Goal: Information Seeking & Learning: Learn about a topic

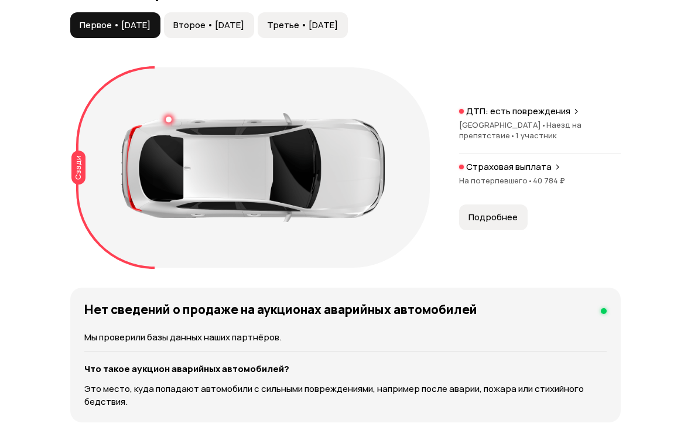
scroll to position [1352, 0]
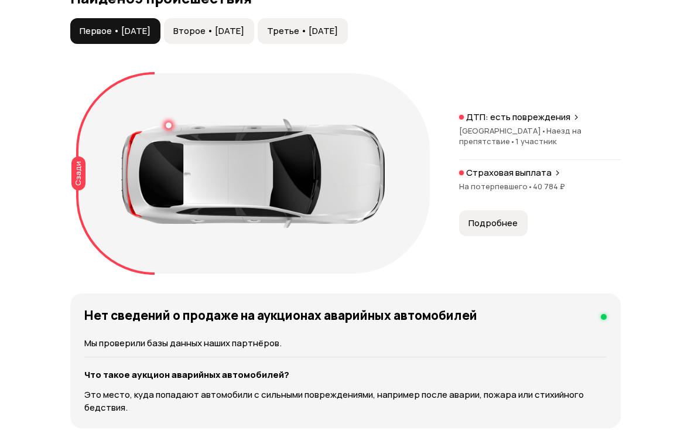
click at [513, 229] on span "Подробнее" at bounding box center [493, 223] width 49 height 12
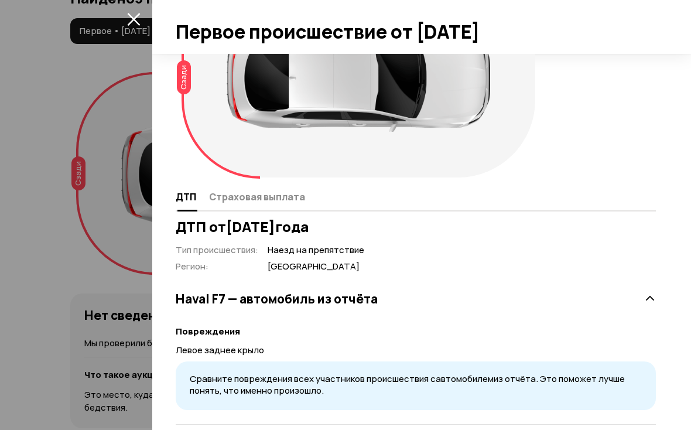
scroll to position [81, 0]
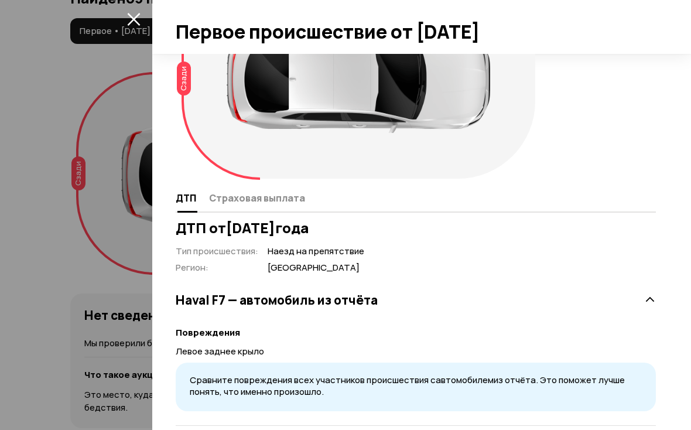
click at [294, 201] on span "Страховая выплата" at bounding box center [257, 198] width 96 height 12
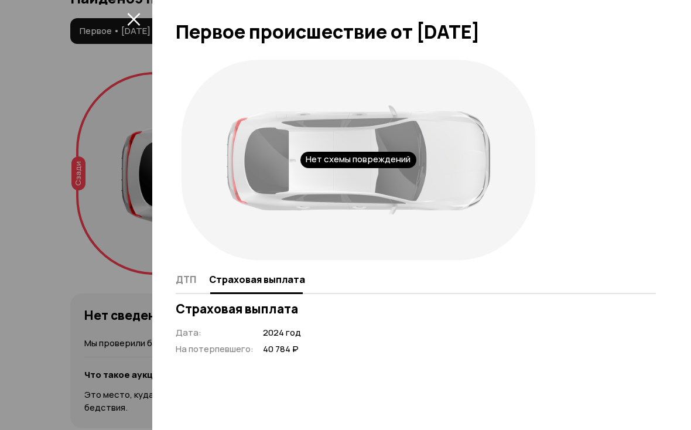
click at [137, 21] on icon "закрыть" at bounding box center [133, 19] width 13 height 13
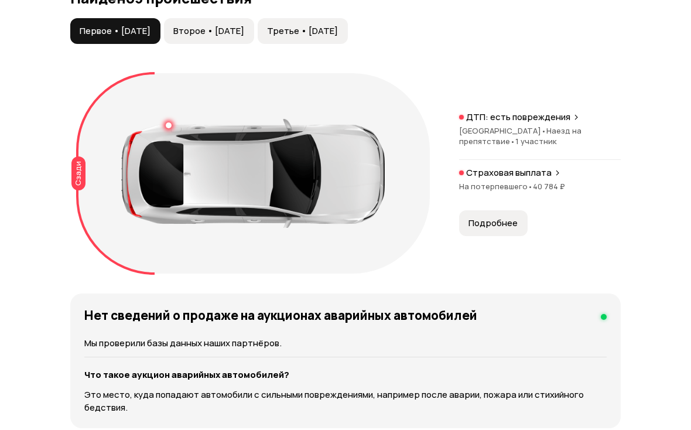
click at [244, 37] on span "Второе • [DATE]" at bounding box center [208, 31] width 71 height 12
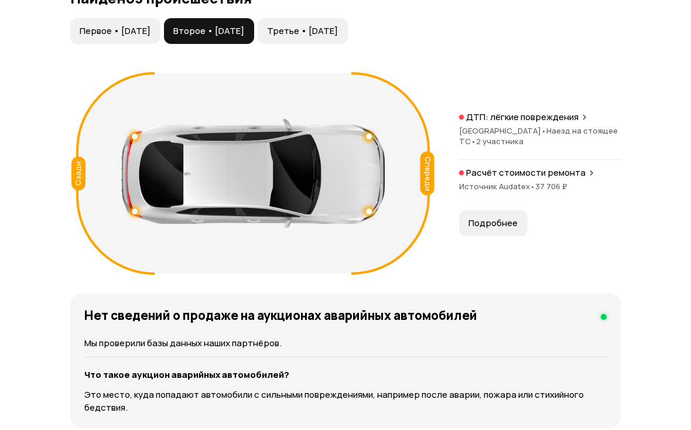
click at [510, 236] on button "Подробнее" at bounding box center [493, 223] width 69 height 26
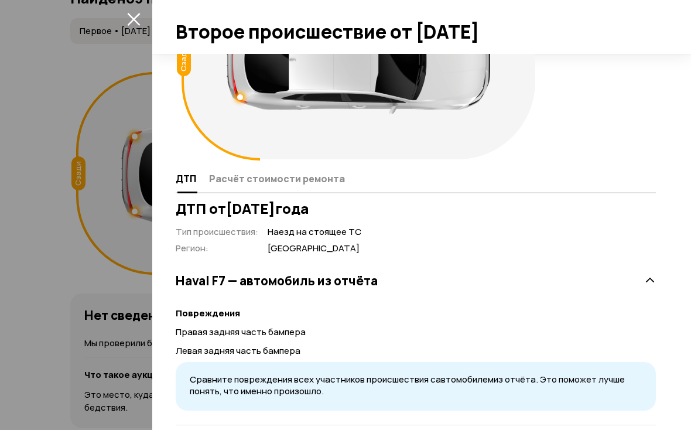
scroll to position [100, 0]
click at [309, 180] on span "Расчёт стоимости ремонта" at bounding box center [277, 179] width 136 height 12
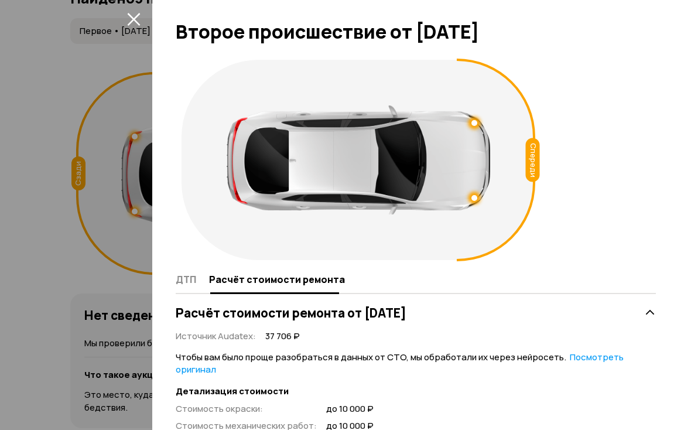
scroll to position [0, 0]
click at [138, 21] on icon "закрыть" at bounding box center [133, 18] width 13 height 13
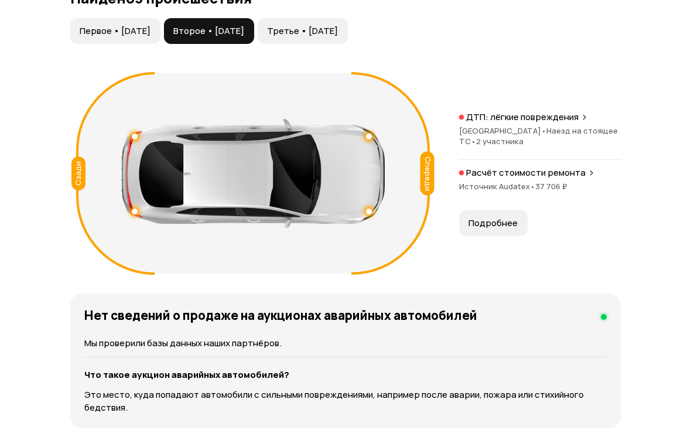
click at [338, 37] on span "Третье • [DATE]" at bounding box center [302, 31] width 71 height 12
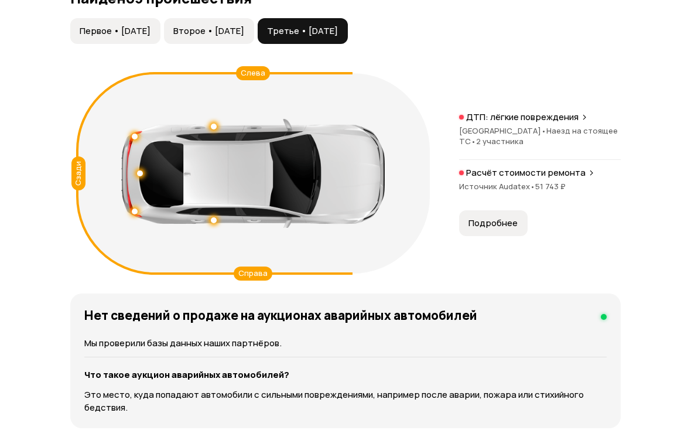
click at [513, 229] on span "Подробнее" at bounding box center [493, 223] width 49 height 12
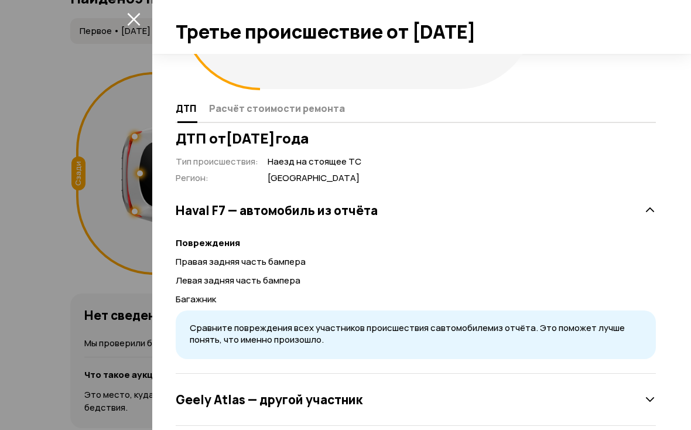
scroll to position [171, 0]
click at [310, 114] on span "Расчёт стоимости ремонта" at bounding box center [277, 109] width 136 height 12
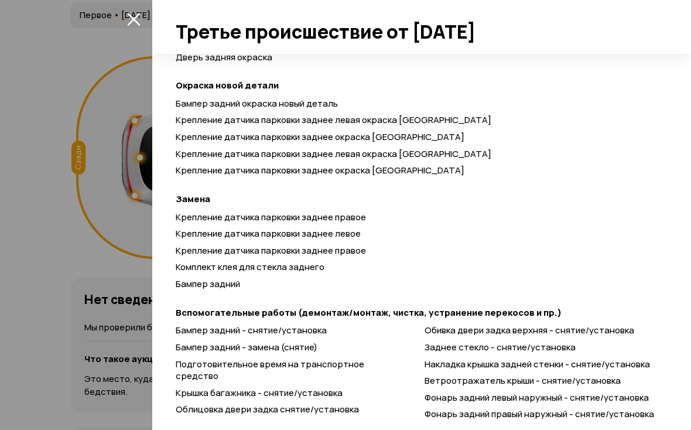
scroll to position [1368, 0]
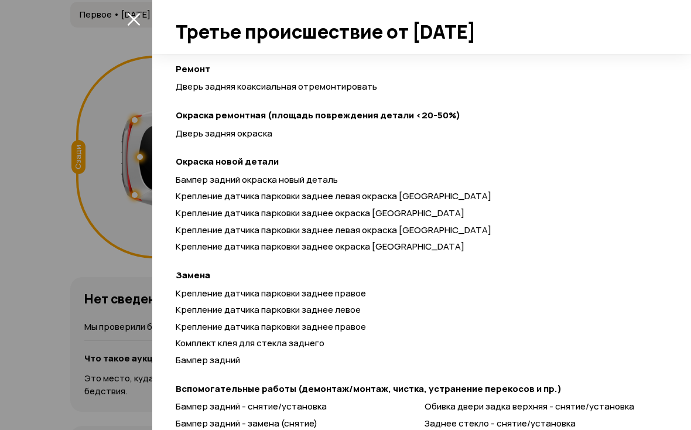
click at [140, 18] on icon "закрыть" at bounding box center [133, 18] width 13 height 13
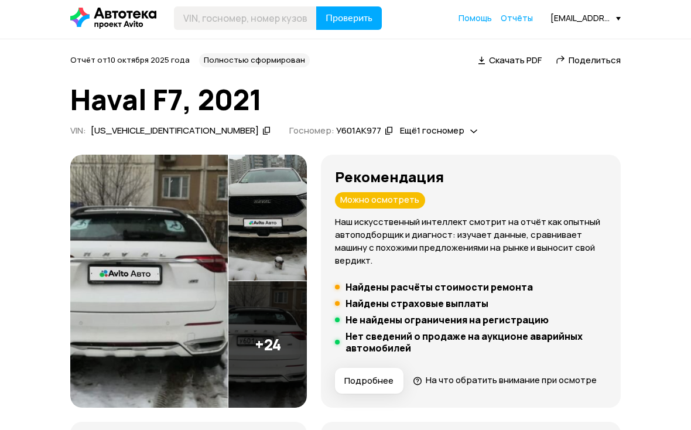
scroll to position [0, 0]
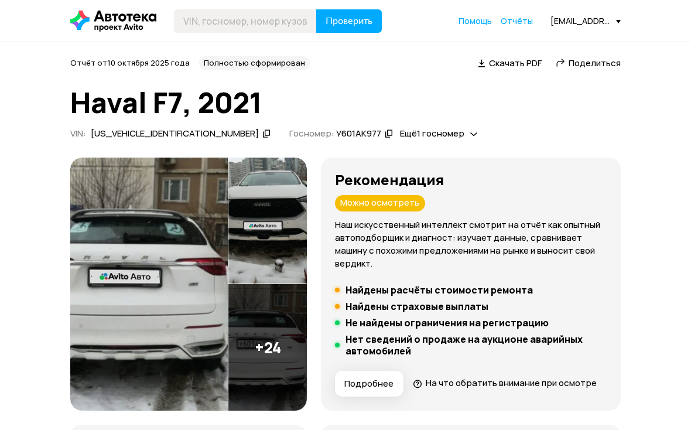
click at [192, 247] on img at bounding box center [149, 284] width 158 height 253
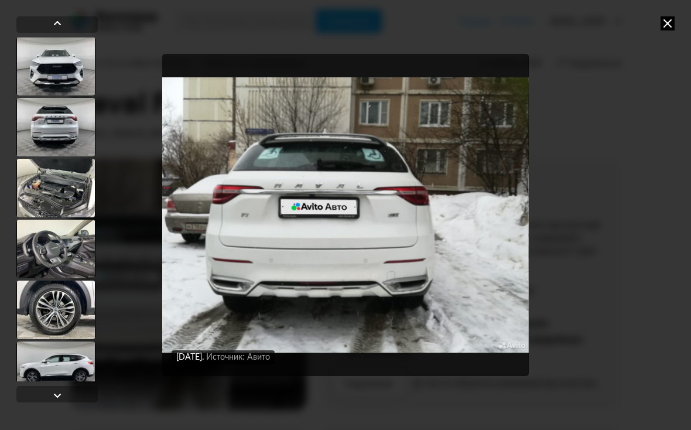
scroll to position [683, 0]
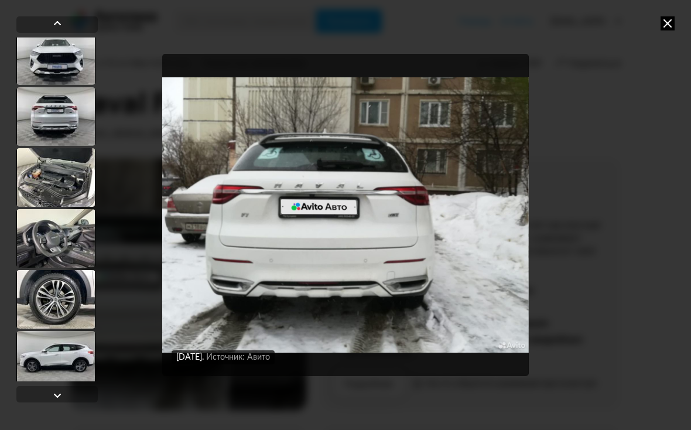
click at [47, 234] on div at bounding box center [55, 238] width 79 height 59
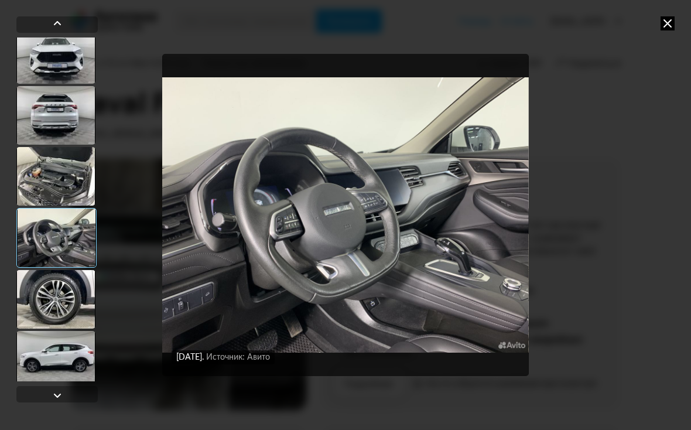
click at [462, 201] on img "Go to Slide 15" at bounding box center [345, 215] width 366 height 323
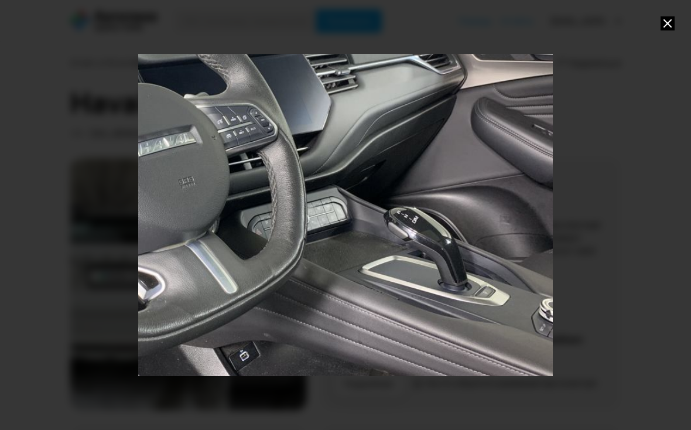
click at [671, 21] on icon at bounding box center [668, 23] width 14 height 14
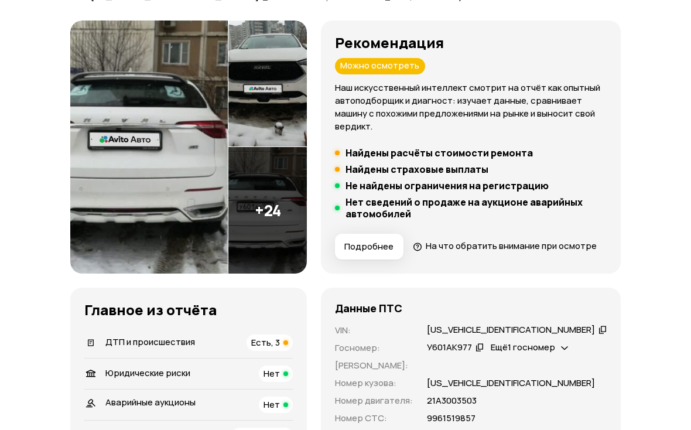
scroll to position [175, 0]
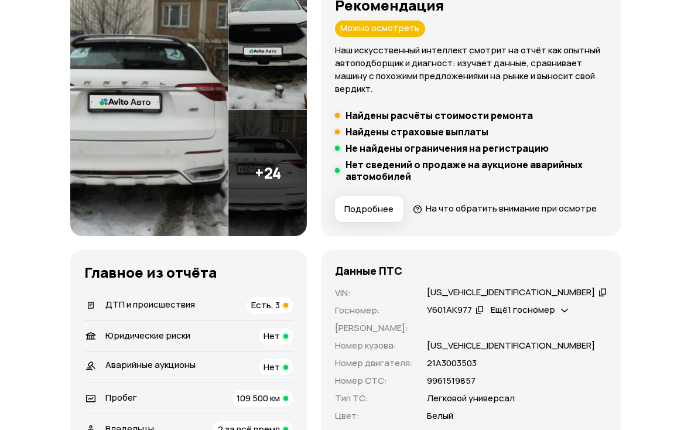
click at [291, 176] on img at bounding box center [267, 173] width 79 height 127
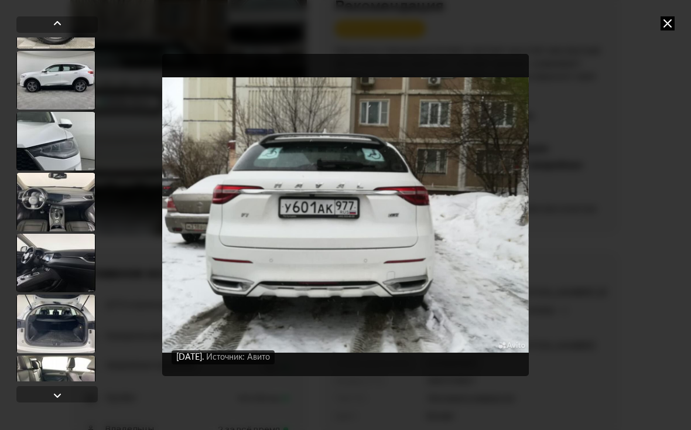
scroll to position [980, 0]
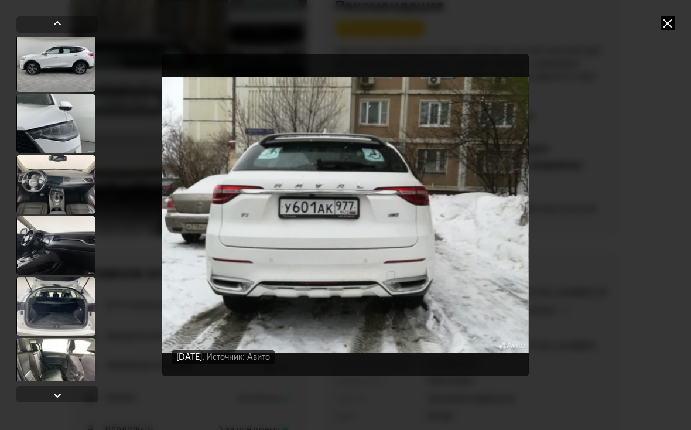
click at [45, 190] on div at bounding box center [55, 184] width 79 height 59
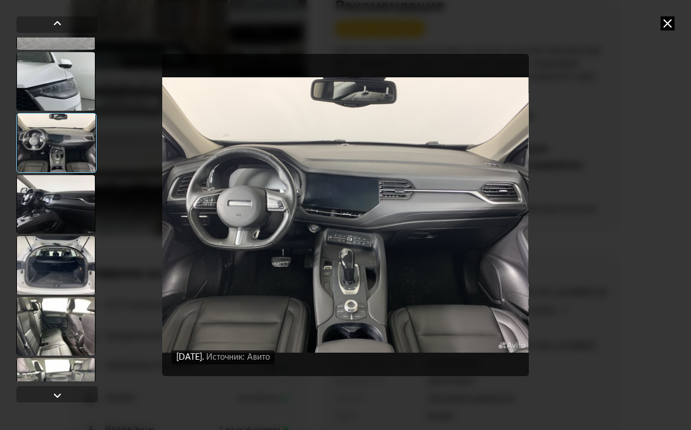
scroll to position [1027, 0]
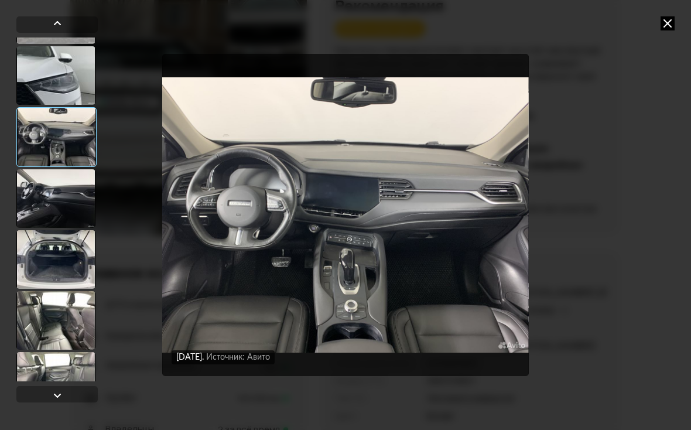
click at [50, 270] on div at bounding box center [55, 259] width 79 height 59
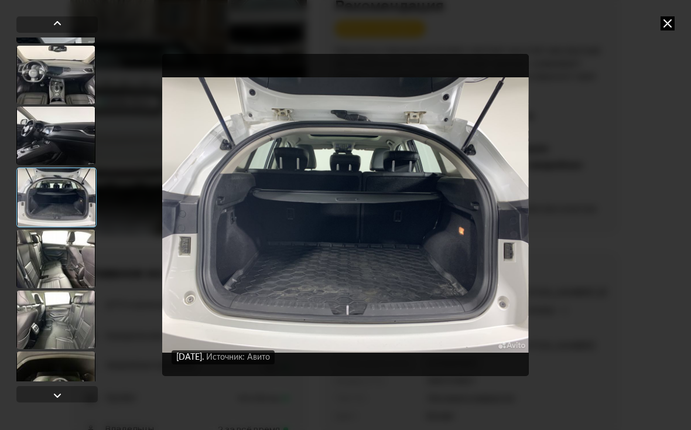
scroll to position [1111, 0]
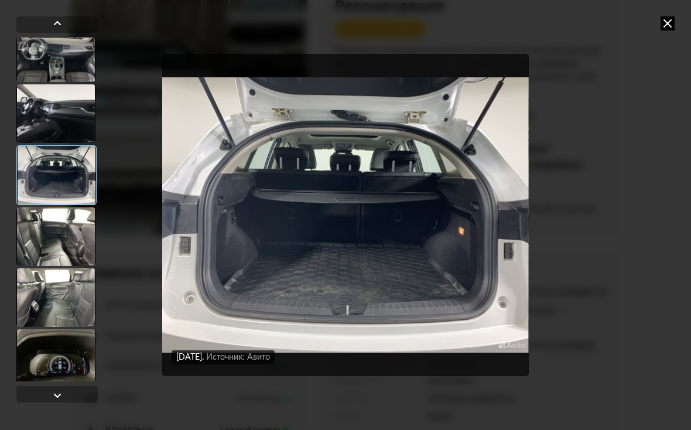
click at [38, 251] on div at bounding box center [55, 236] width 79 height 59
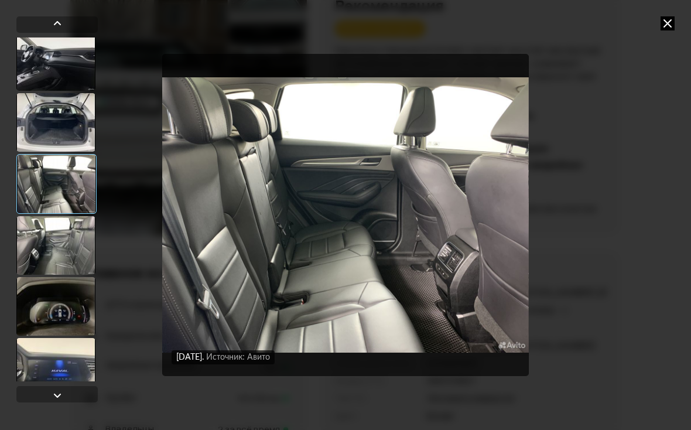
scroll to position [1165, 0]
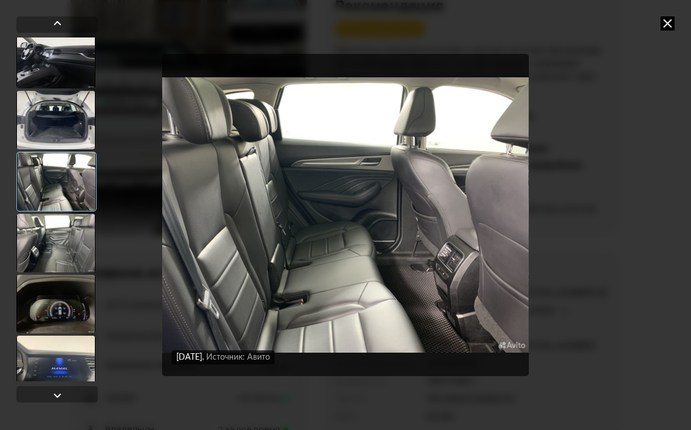
click at [53, 313] on div at bounding box center [55, 304] width 79 height 59
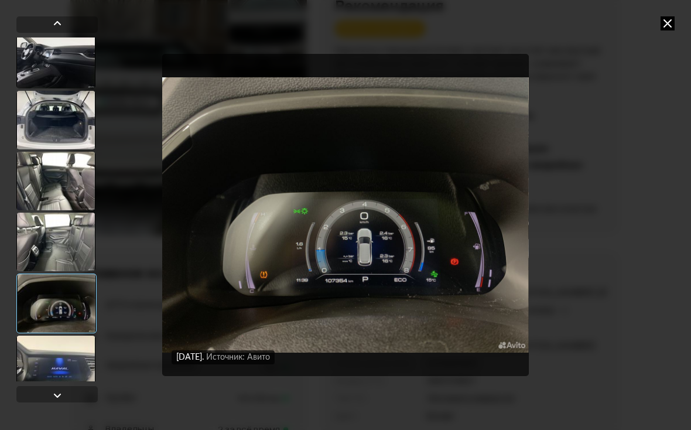
click at [46, 370] on div at bounding box center [55, 365] width 79 height 59
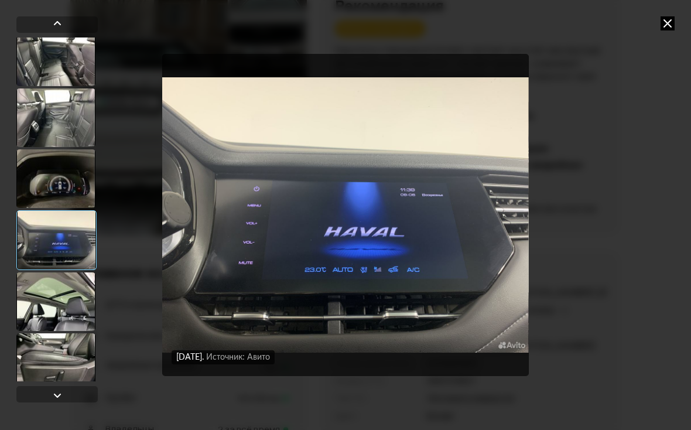
scroll to position [1289, 0]
click at [47, 304] on div at bounding box center [55, 302] width 79 height 59
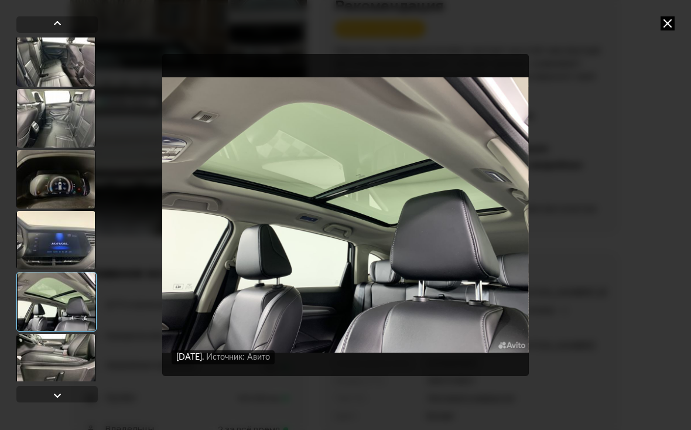
click at [37, 369] on div at bounding box center [55, 363] width 79 height 59
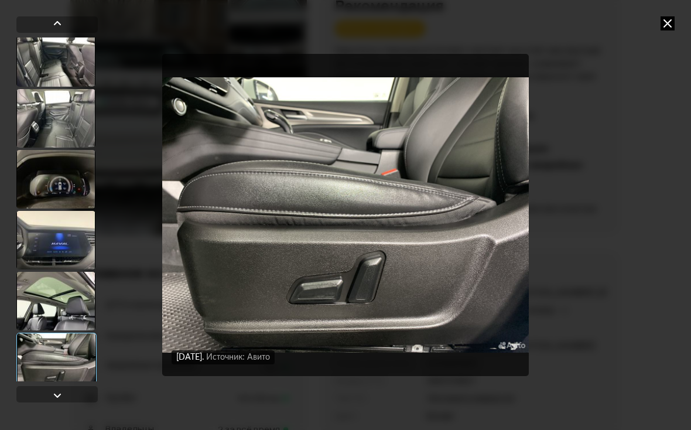
click at [664, 29] on icon at bounding box center [668, 23] width 14 height 14
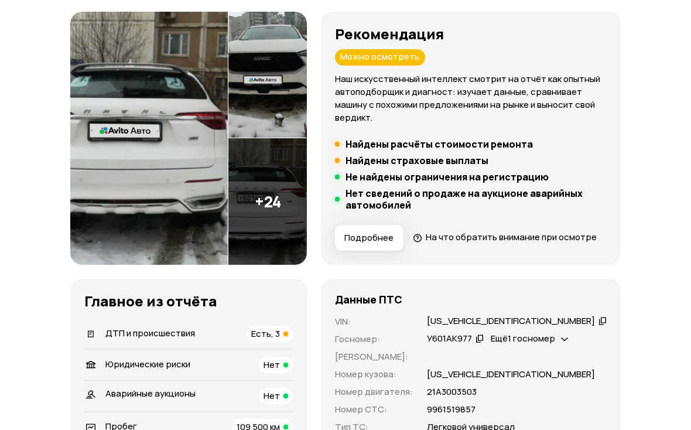
scroll to position [0, 0]
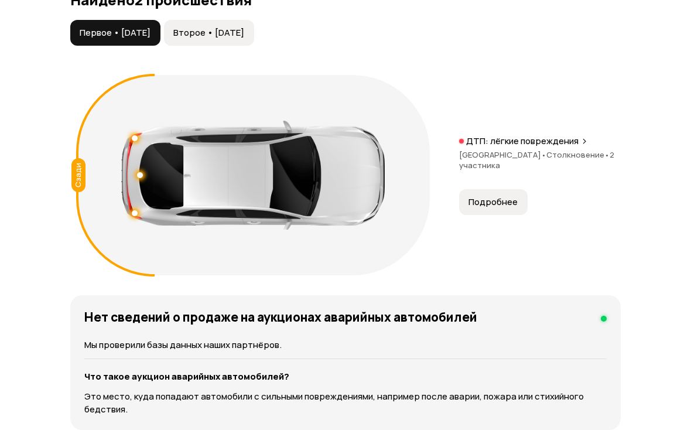
scroll to position [1359, 0]
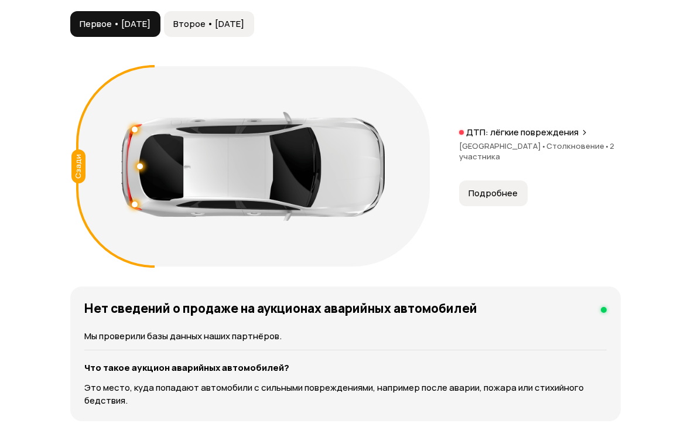
click at [244, 30] on span "Второе • 21 авг 2022" at bounding box center [208, 24] width 71 height 12
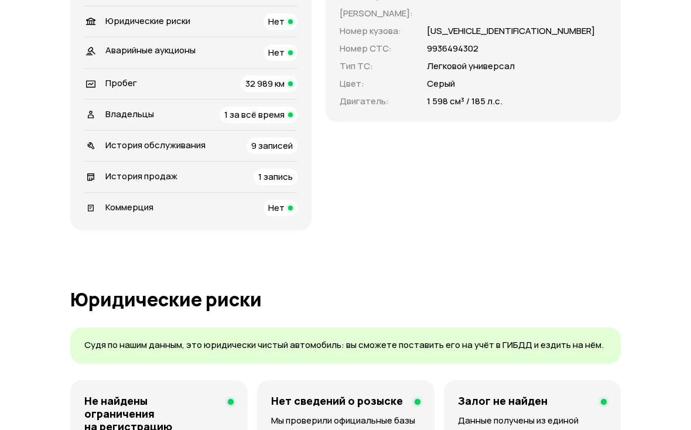
scroll to position [0, 0]
